Goal: Task Accomplishment & Management: Complete application form

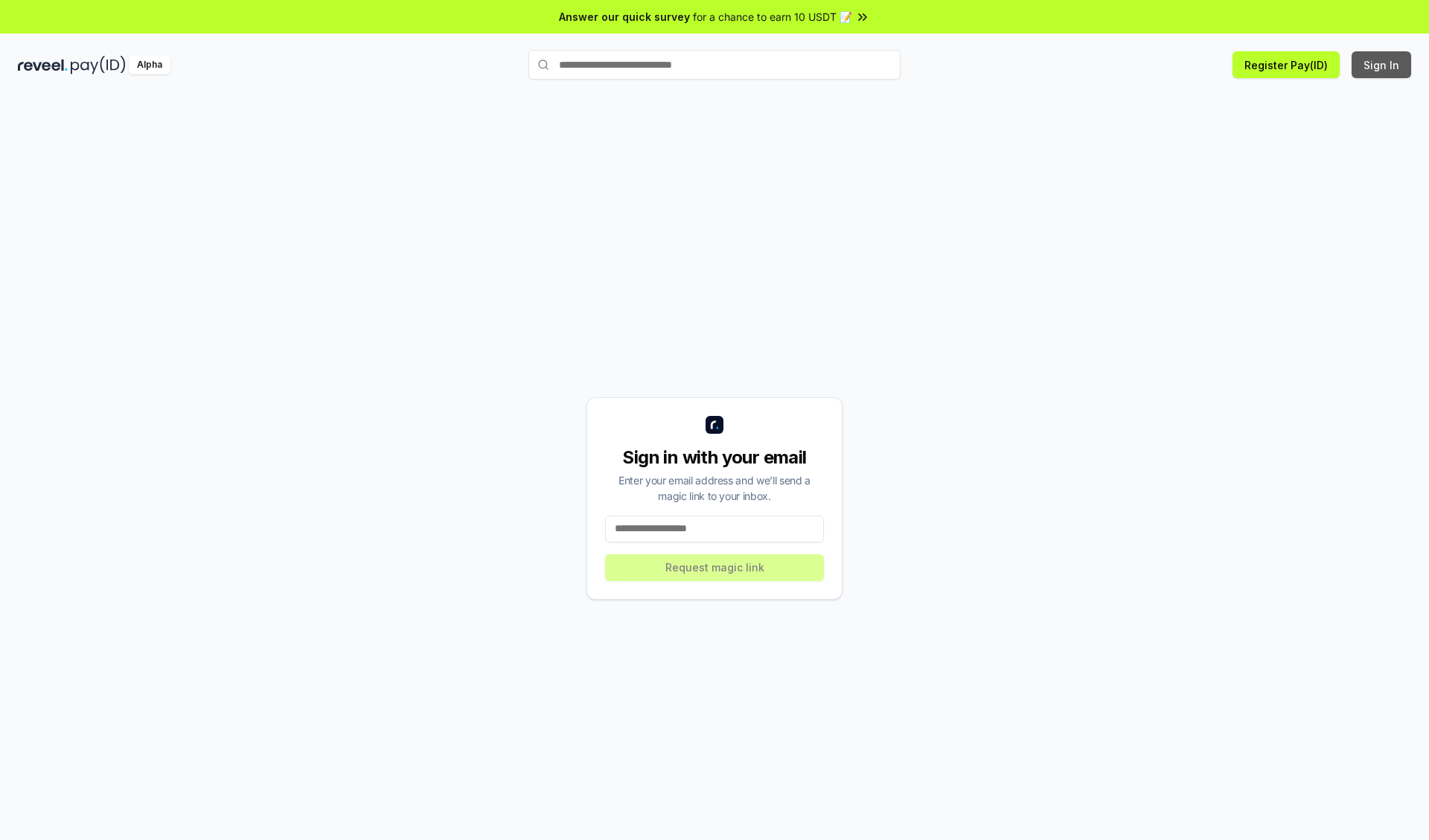
click at [1382, 65] on button "Sign In" at bounding box center [1381, 65] width 59 height 27
type input "**********"
click at [714, 567] on button "Request magic link" at bounding box center [714, 567] width 219 height 27
